Goal: Task Accomplishment & Management: Understand process/instructions

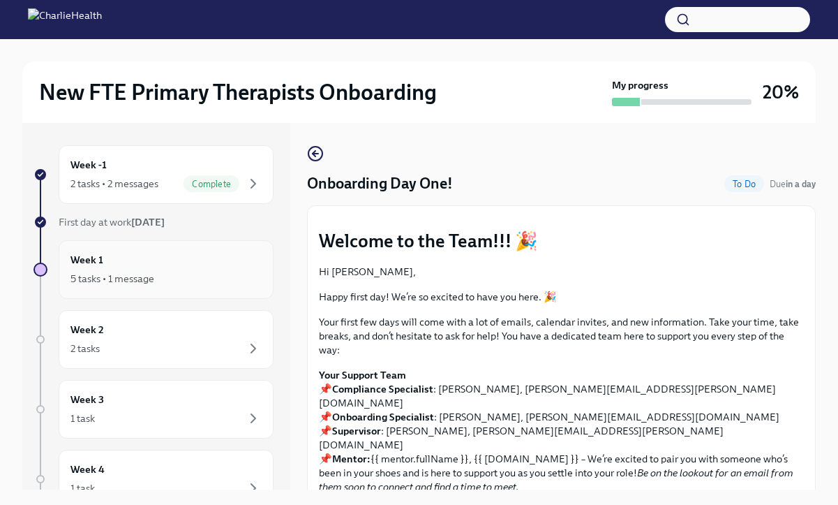
click at [168, 259] on div "Week 1 5 tasks • 1 message" at bounding box center [165, 269] width 191 height 35
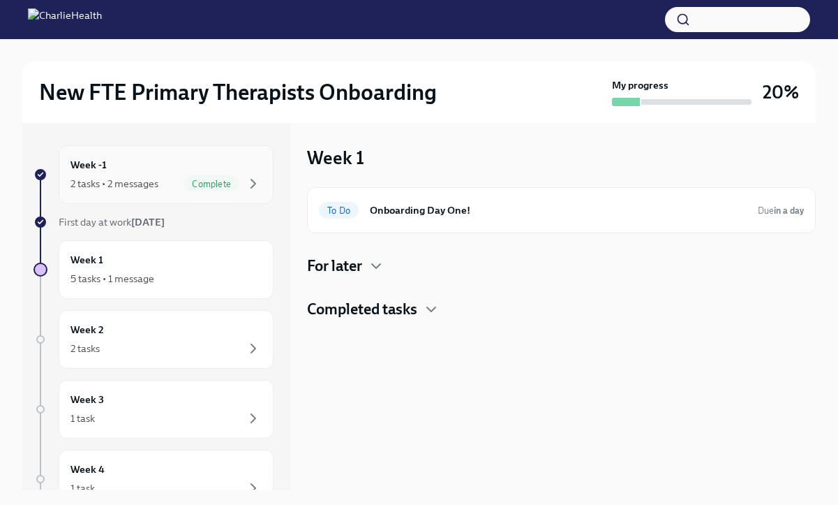
click at [181, 195] on div "Week -1 2 tasks • 2 messages Complete" at bounding box center [166, 174] width 215 height 59
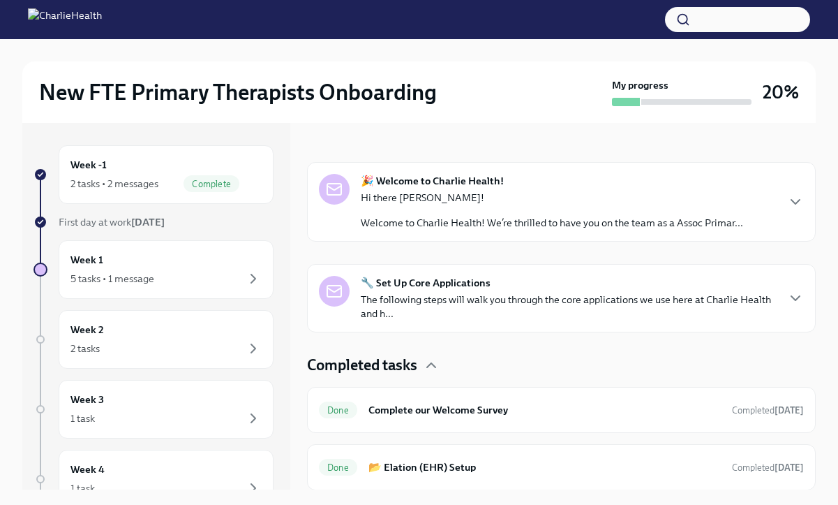
scroll to position [191, 0]
click at [147, 267] on div "Week 1 5 tasks • 1 message" at bounding box center [165, 269] width 191 height 35
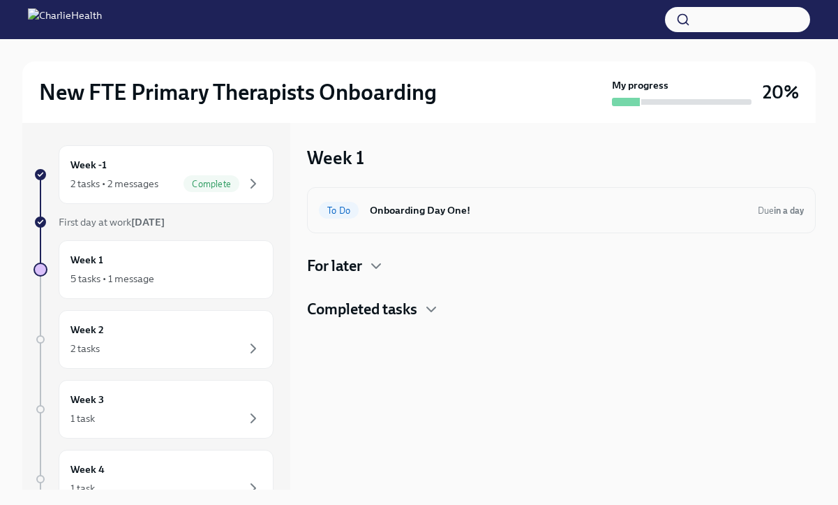
click at [440, 219] on div "To Do Onboarding Day One! Due in a day" at bounding box center [561, 210] width 485 height 22
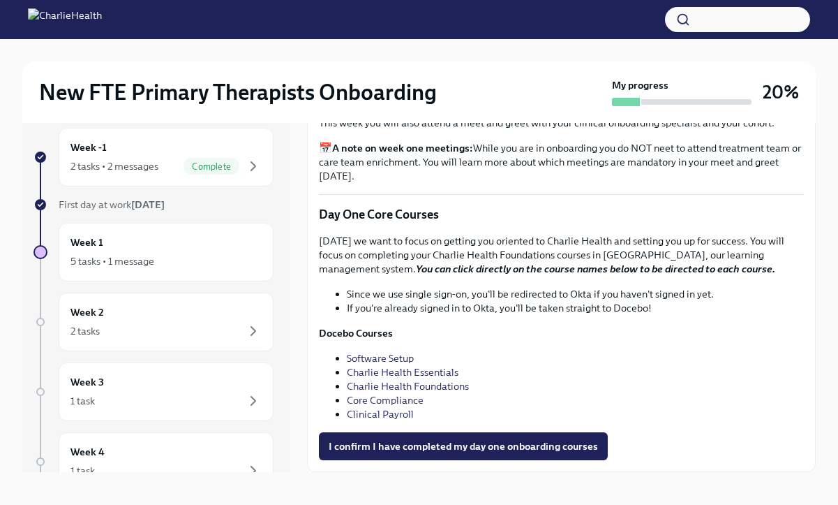
scroll to position [20, 0]
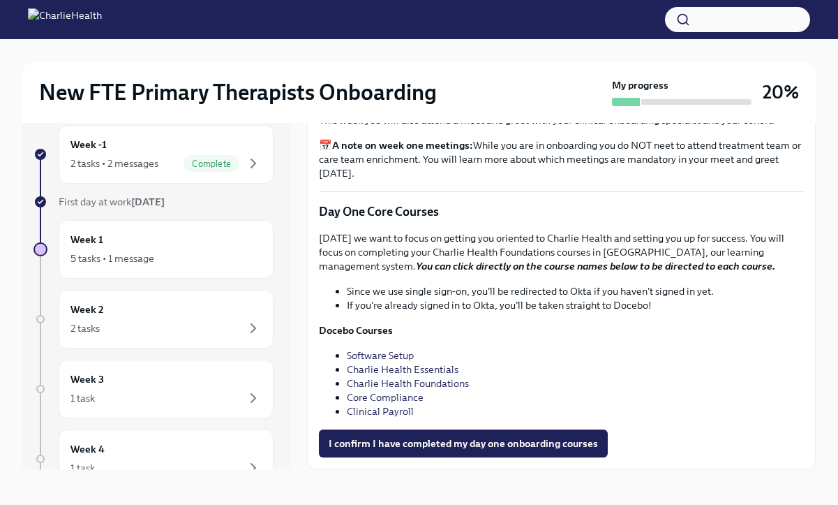
click at [388, 356] on link "Software Setup" at bounding box center [380, 355] width 67 height 13
